Goal: Navigation & Orientation: Find specific page/section

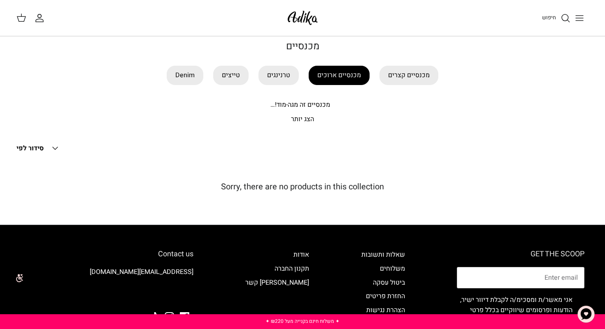
click at [361, 75] on link "מכנסיים ארוכים" at bounding box center [338, 75] width 61 height 19
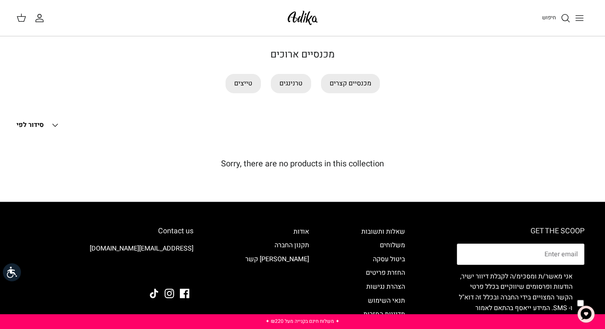
click at [317, 29] on div at bounding box center [302, 18] width 35 height 36
click at [307, 19] on img at bounding box center [302, 17] width 35 height 19
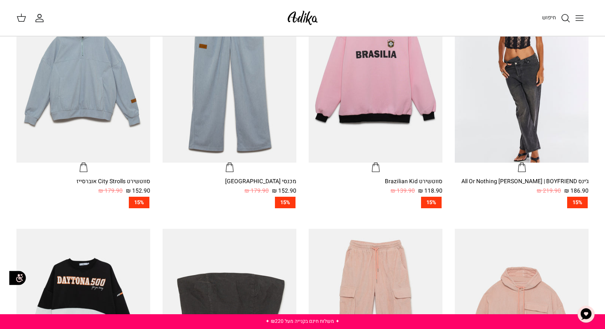
scroll to position [290, 0]
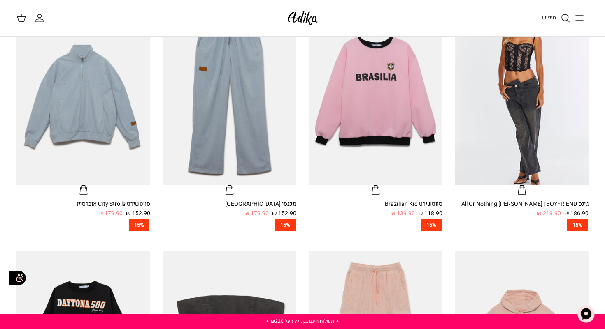
click at [578, 21] on line "Toggle menu" at bounding box center [578, 21] width 7 height 0
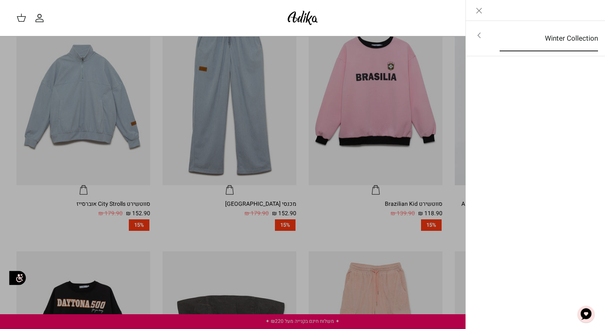
click at [579, 35] on link "Winter Collection" at bounding box center [548, 38] width 113 height 25
click at [579, 35] on link "לכל הפריטים" at bounding box center [535, 36] width 131 height 21
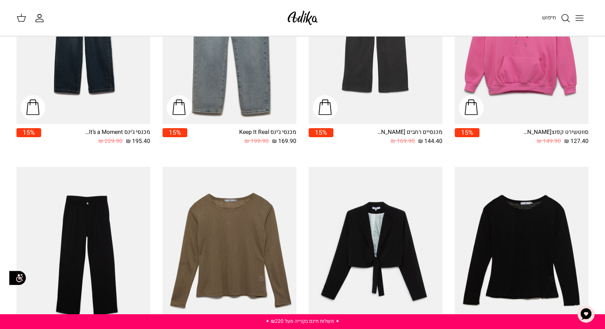
scroll to position [819, 0]
